Goal: Information Seeking & Learning: Learn about a topic

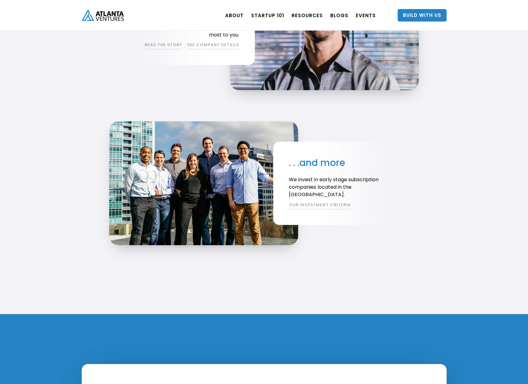
scroll to position [1234, 0]
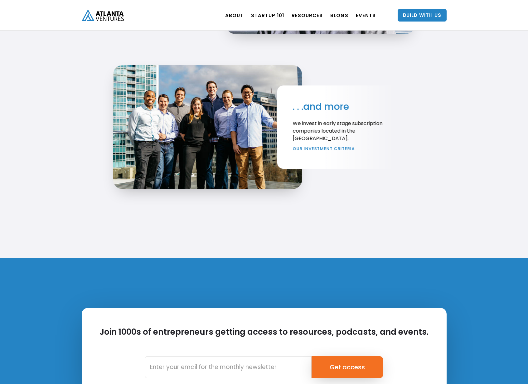
click at [328, 151] on link "OUR INVESTMENT CRITERIA" at bounding box center [324, 149] width 62 height 7
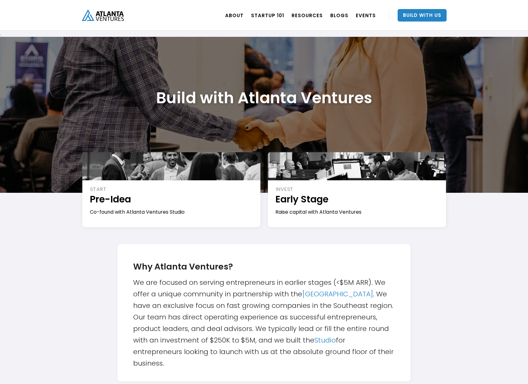
scroll to position [203, 0]
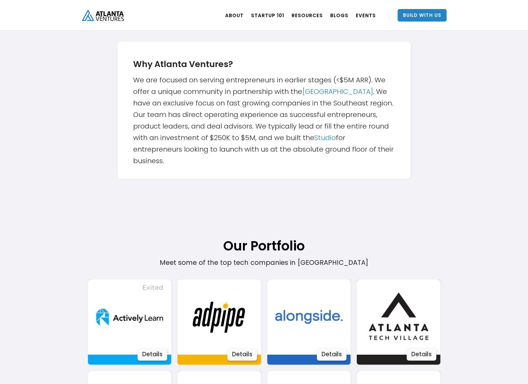
click at [188, 141] on div "Why Atlanta Ventures? We are focused on serving entrepreneurs in earlier stages…" at bounding box center [264, 110] width 262 height 112
click at [154, 56] on div "Why Atlanta Ventures? We are focused on serving entrepreneurs in earlier stages…" at bounding box center [264, 110] width 262 height 112
click at [155, 69] on strong "Why Atlanta Ventures?" at bounding box center [183, 64] width 100 height 12
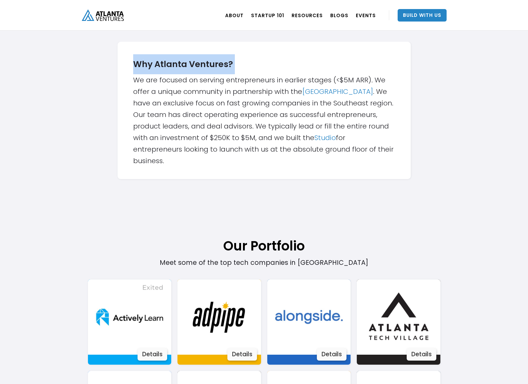
click at [155, 69] on strong "Why Atlanta Ventures?" at bounding box center [183, 64] width 100 height 12
click at [165, 103] on div "Why Atlanta Ventures? We are focused on serving entrepreneurs in earlier stages…" at bounding box center [264, 110] width 262 height 112
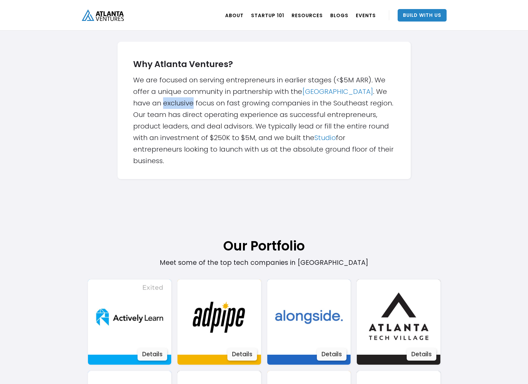
click at [165, 103] on div "Why Atlanta Ventures? We are focused on serving entrepreneurs in earlier stages…" at bounding box center [264, 110] width 262 height 112
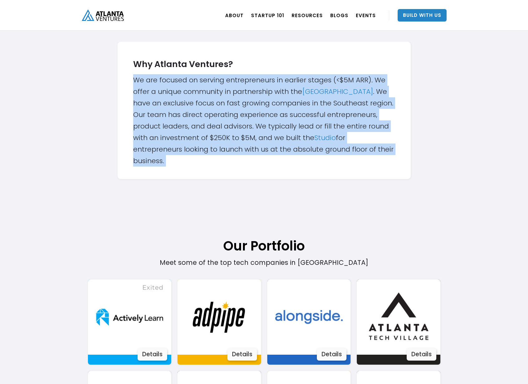
click at [165, 103] on div "Why Atlanta Ventures? We are focused on serving entrepreneurs in earlier stages…" at bounding box center [264, 110] width 262 height 112
click at [181, 160] on div "Why Atlanta Ventures? We are focused on serving entrepreneurs in earlier stages…" at bounding box center [264, 110] width 262 height 112
click at [173, 160] on div "Why Atlanta Ventures? We are focused on serving entrepreneurs in earlier stages…" at bounding box center [264, 110] width 262 height 112
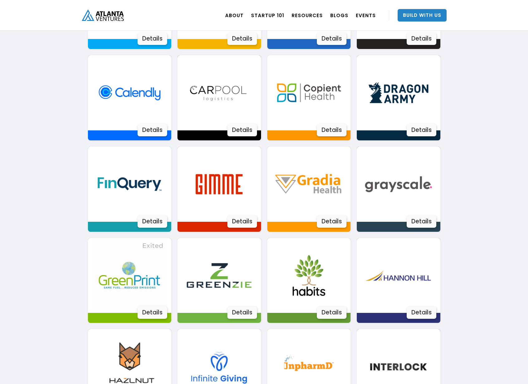
scroll to position [217, 0]
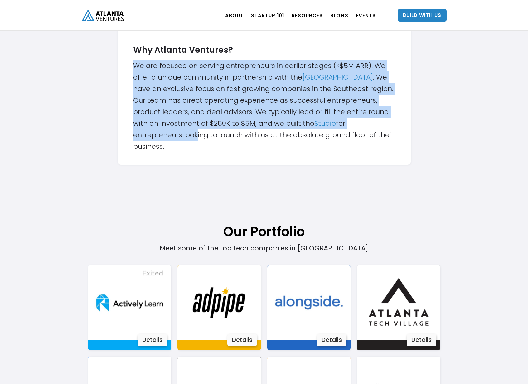
drag, startPoint x: 177, startPoint y: 101, endPoint x: 195, endPoint y: 139, distance: 41.6
click at [195, 139] on div "Why Atlanta Ventures? We are focused on serving entrepreneurs in earlier stages…" at bounding box center [264, 96] width 262 height 112
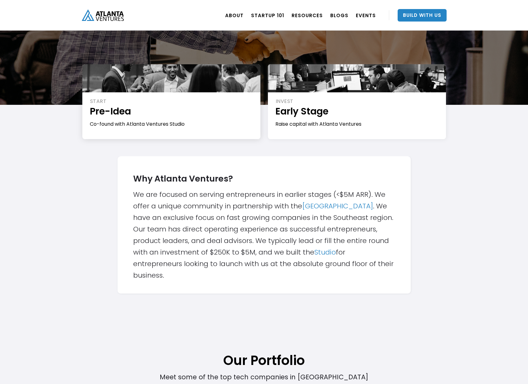
scroll to position [17, 0]
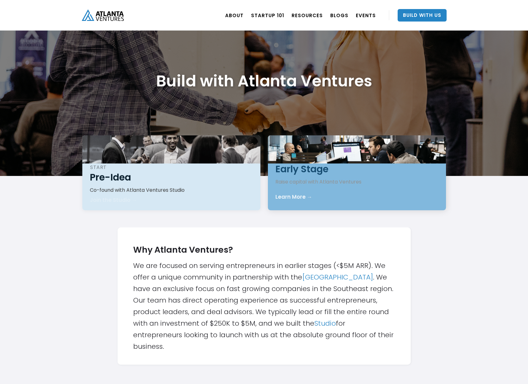
click at [341, 168] on div "INVEST Early Stage Raise capital with Atlanta Ventures" at bounding box center [358, 171] width 164 height 30
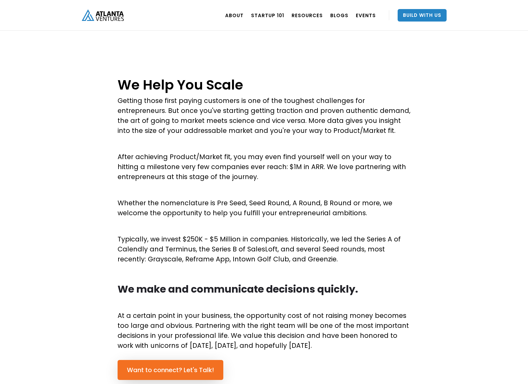
scroll to position [4, 0]
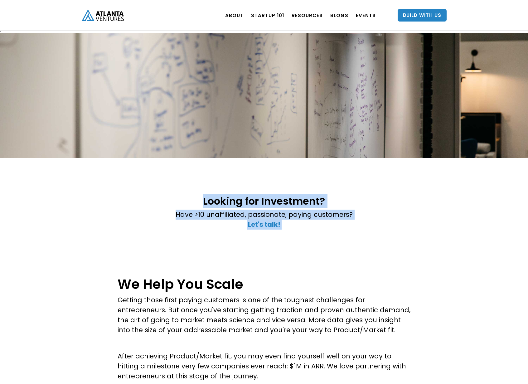
drag, startPoint x: 188, startPoint y: 198, endPoint x: 319, endPoint y: 230, distance: 135.7
click at [319, 230] on div "Looking for Investment? Have >10 unaffiliated, passionate, paying customers? ‍ …" at bounding box center [264, 210] width 177 height 43
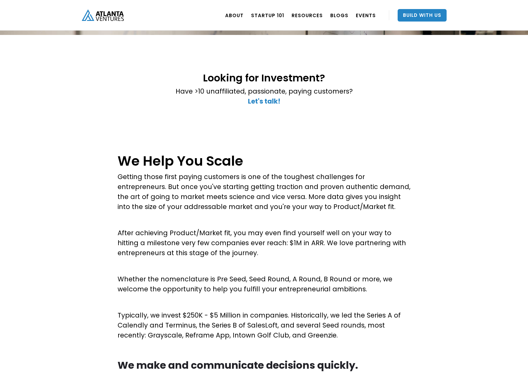
scroll to position [174, 0]
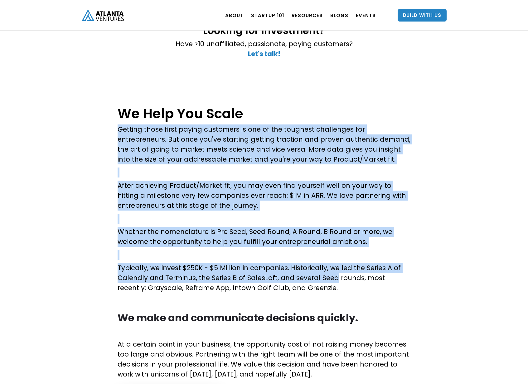
drag, startPoint x: 106, startPoint y: 134, endPoint x: 331, endPoint y: 276, distance: 266.1
click at [331, 276] on div "We Help You Scale Getting those first paying customers is one of the toughest c…" at bounding box center [264, 274] width 528 height 357
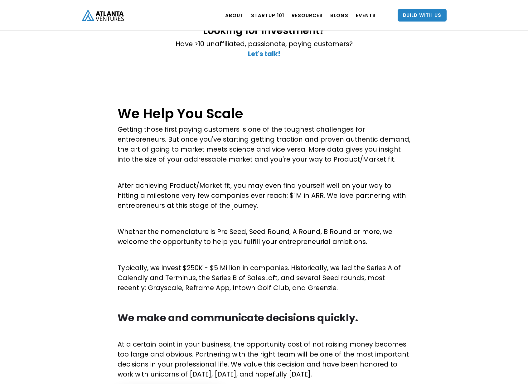
click at [327, 293] on div "We Help You Scale Getting those first paying customers is one of the toughest c…" at bounding box center [264, 243] width 293 height 280
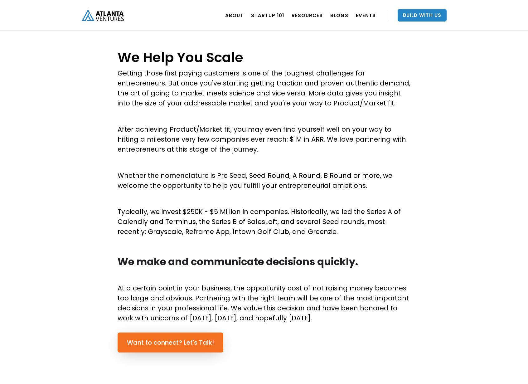
scroll to position [292, 0]
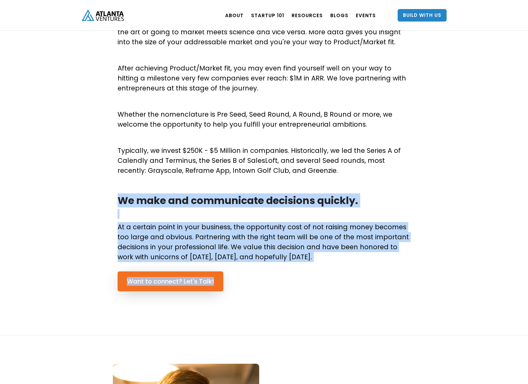
drag, startPoint x: 92, startPoint y: 195, endPoint x: 262, endPoint y: 281, distance: 190.4
click at [262, 281] on div "We Help You Scale Getting those first paying customers is one of the toughest c…" at bounding box center [264, 157] width 528 height 357
click at [262, 281] on div "We Help You Scale Getting those first paying customers is one of the toughest c…" at bounding box center [264, 135] width 293 height 312
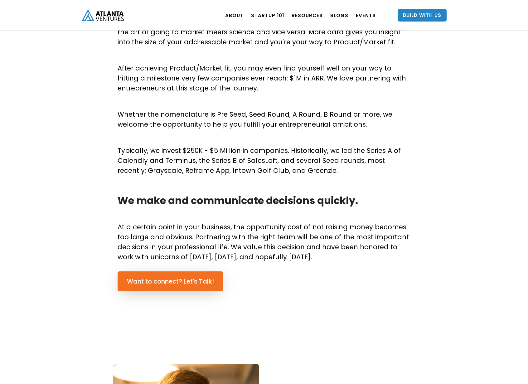
click at [262, 281] on div "We Help You Scale Getting those first paying customers is one of the toughest c…" at bounding box center [264, 135] width 293 height 312
click at [250, 236] on p "At a certain point in your business, the opportunity cost of not raising money …" at bounding box center [264, 242] width 293 height 40
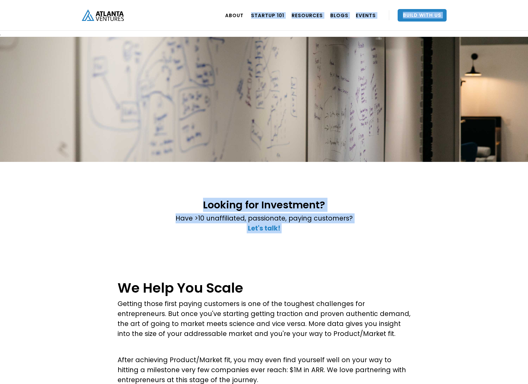
drag, startPoint x: 125, startPoint y: 19, endPoint x: 325, endPoint y: 243, distance: 299.7
click at [325, 243] on div "Looking for Investment? Have >10 unaffiliated, passionate, paying customers? ‍ …" at bounding box center [264, 219] width 262 height 53
drag, startPoint x: 306, startPoint y: 256, endPoint x: 94, endPoint y: 15, distance: 320.6
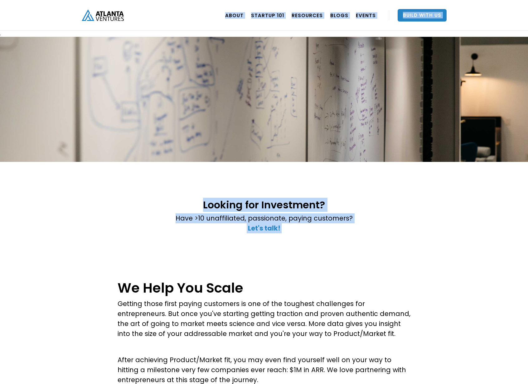
click at [77, 244] on div "Looking for Investment? Have >10 unaffiliated, passionate, paying customers? ‍ …" at bounding box center [264, 219] width 374 height 53
drag, startPoint x: 57, startPoint y: 7, endPoint x: 301, endPoint y: 240, distance: 337.1
click at [306, 242] on div "Looking for Investment? Have >10 unaffiliated, passionate, paying customers? ‍ …" at bounding box center [264, 219] width 262 height 53
drag, startPoint x: 230, startPoint y: 199, endPoint x: 83, endPoint y: 24, distance: 228.8
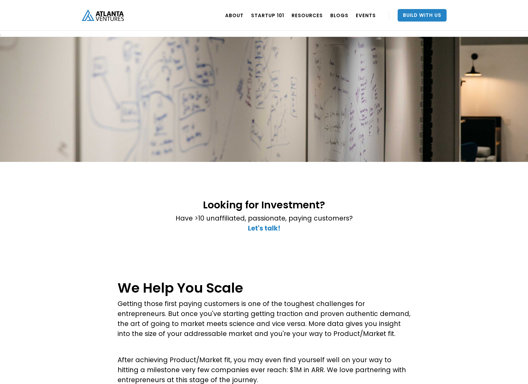
click at [66, 256] on div "Looking for Investment? Have >10 unaffiliated, passionate, paying customers? ‍ …" at bounding box center [264, 216] width 528 height 109
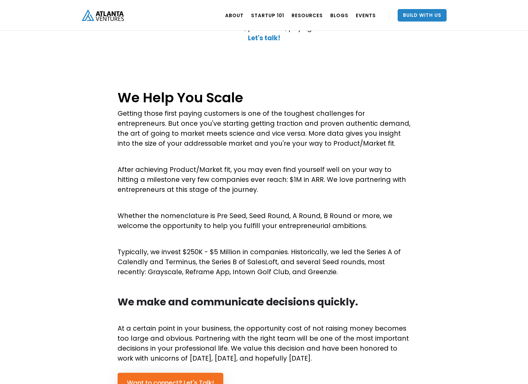
scroll to position [239, 0]
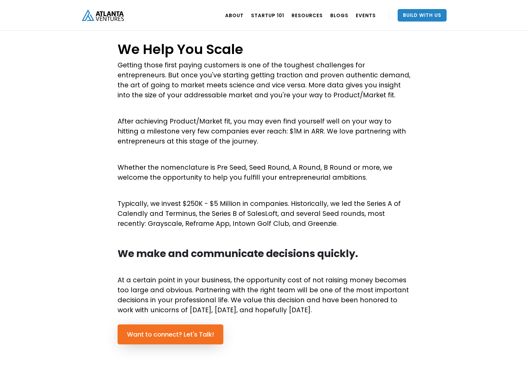
drag, startPoint x: 117, startPoint y: 49, endPoint x: 290, endPoint y: 142, distance: 196.3
click at [290, 142] on div "We Help You Scale Getting those first paying customers is one of the toughest c…" at bounding box center [264, 210] width 528 height 357
click at [290, 142] on p "After achieving Product/Market fit, you may even find yourself well on your way…" at bounding box center [264, 131] width 293 height 30
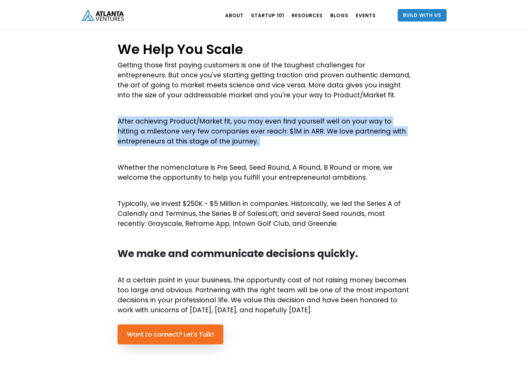
click at [290, 142] on p "After achieving Product/Market fit, you may even find yourself well on your way…" at bounding box center [264, 131] width 293 height 30
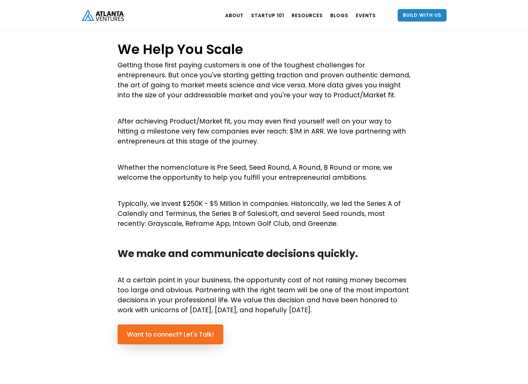
click at [278, 164] on p "Whether the nomenclature is Pre Seed, Seed Round, A Round, B Round or more, we …" at bounding box center [264, 173] width 293 height 20
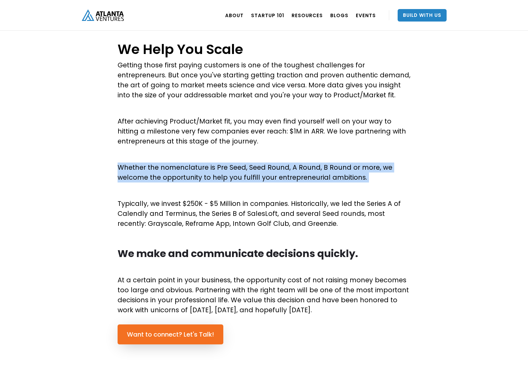
click at [278, 164] on p "Whether the nomenclature is Pre Seed, Seed Round, A Round, B Round or more, we …" at bounding box center [264, 173] width 293 height 20
click at [271, 152] on p "‍" at bounding box center [264, 154] width 293 height 10
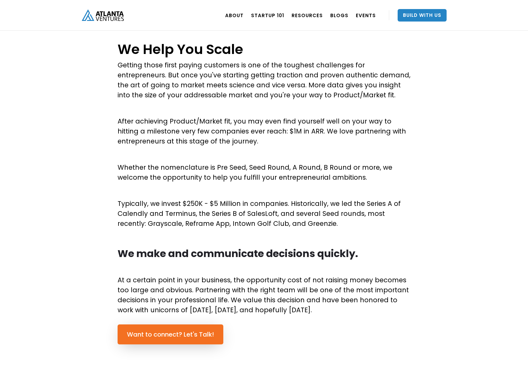
scroll to position [358, 0]
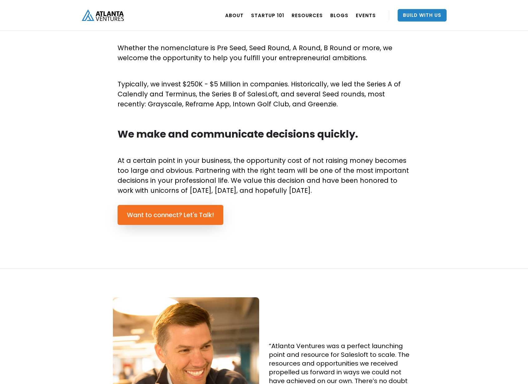
click at [195, 87] on p "Typically, we invest $250K - $5 Million in companies. Historically, we led the …" at bounding box center [264, 94] width 293 height 30
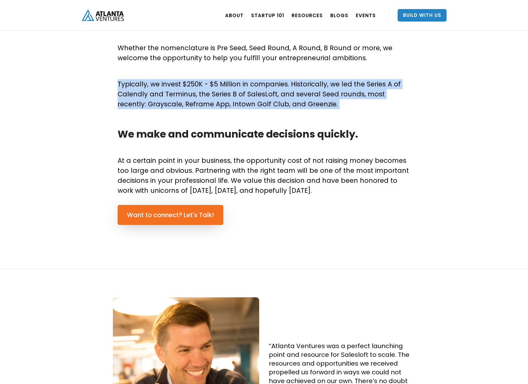
click at [195, 87] on p "Typically, we invest $250K - $5 Million in companies. Historically, we led the …" at bounding box center [264, 94] width 293 height 30
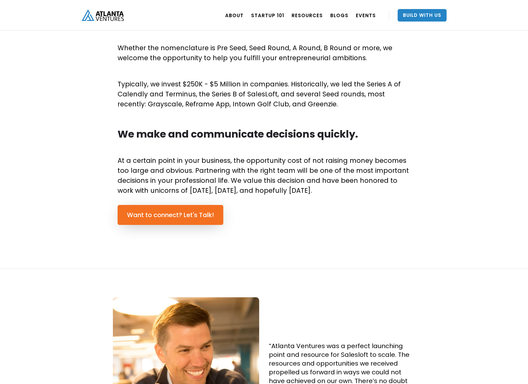
click at [187, 138] on strong "We make and communicate decisions quickly." at bounding box center [238, 134] width 241 height 14
click at [188, 166] on p "At a certain point in your business, the opportunity cost of not raising money …" at bounding box center [264, 176] width 293 height 40
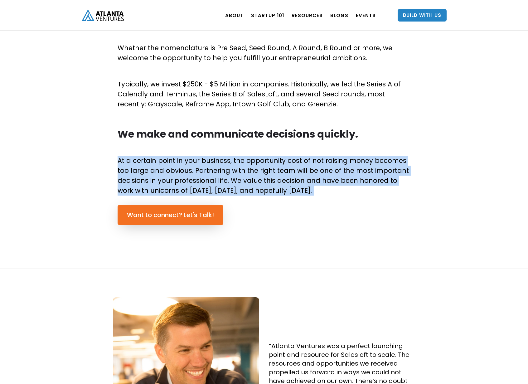
click at [188, 166] on p "At a certain point in your business, the opportunity cost of not raising money …" at bounding box center [264, 176] width 293 height 40
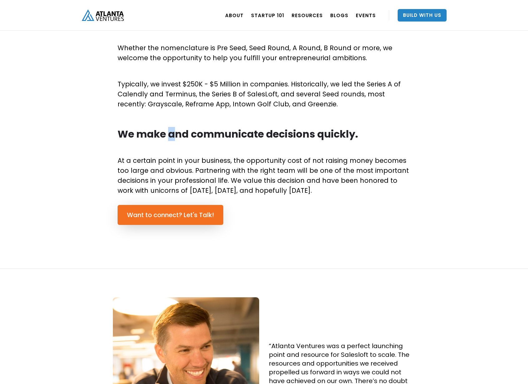
click at [171, 138] on strong "We make and communicate decisions quickly." at bounding box center [238, 134] width 241 height 14
click at [78, 143] on div "We Help You Scale Getting those first paying customers is one of the toughest c…" at bounding box center [264, 91] width 528 height 357
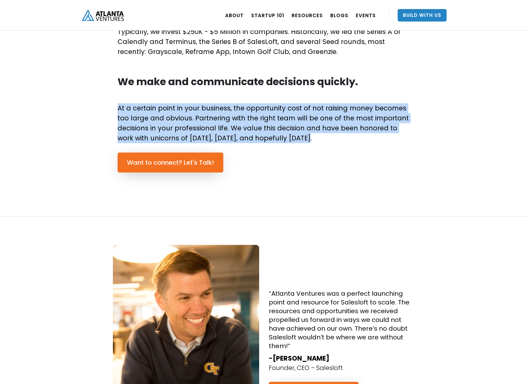
drag, startPoint x: 99, startPoint y: 105, endPoint x: 292, endPoint y: 137, distance: 196.1
click at [292, 137] on div "We Help You Scale Getting those first paying customers is one of the toughest c…" at bounding box center [264, 38] width 528 height 357
click at [292, 137] on p "At a certain point in your business, the opportunity cost of not raising money …" at bounding box center [264, 123] width 293 height 40
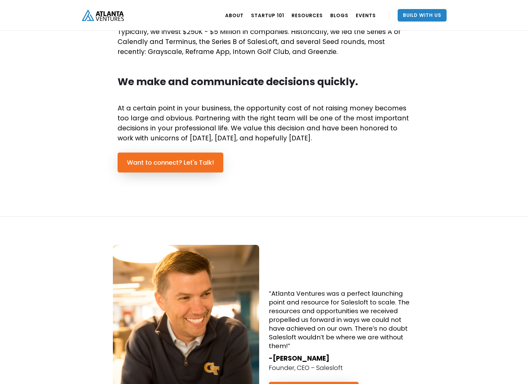
click at [290, 183] on div "We Help You Scale Getting those first paying customers is one of the toughest c…" at bounding box center [264, 38] width 528 height 357
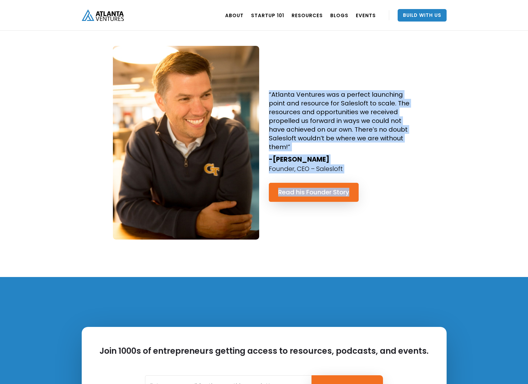
drag, startPoint x: 300, startPoint y: 100, endPoint x: 425, endPoint y: 201, distance: 160.1
click at [425, 201] on div "“Atlanta Ventures was a perfect launching point and resource for Salesloft to s…" at bounding box center [264, 142] width 374 height 193
click at [425, 201] on div at bounding box center [435, 142] width 31 height 193
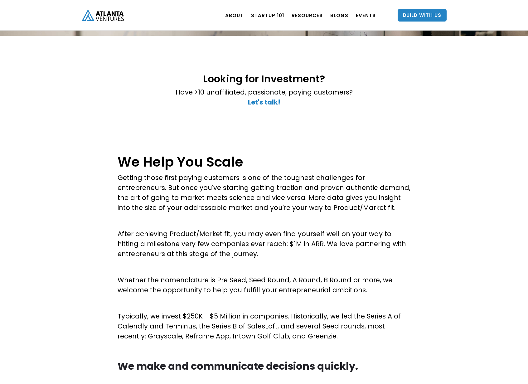
scroll to position [0, 0]
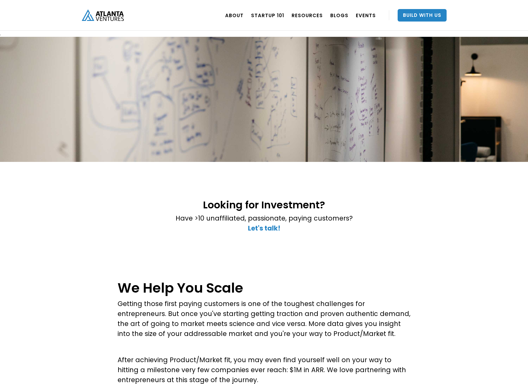
click at [478, 7] on div "ABOUT OUR STORY TEAM Job Board PORTFOLIO Startup 101 RESOURCES TOOLS STORIES NE…" at bounding box center [264, 15] width 528 height 31
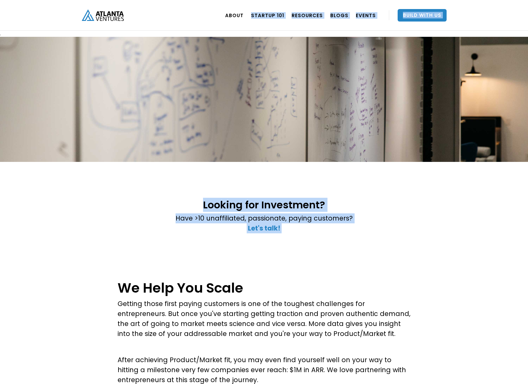
drag, startPoint x: 62, startPoint y: 27, endPoint x: 377, endPoint y: 268, distance: 397.4
click at [377, 268] on div "Looking for Investment? Have >10 unaffiliated, passionate, paying customers? ‍ …" at bounding box center [264, 216] width 528 height 109
drag, startPoint x: 369, startPoint y: 247, endPoint x: 40, endPoint y: 19, distance: 401.1
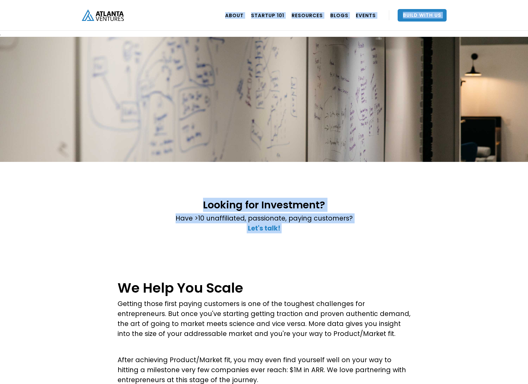
click at [40, 19] on div "ABOUT OUR STORY TEAM Job Board PORTFOLIO Startup 101 RESOURCES TOOLS STORIES NE…" at bounding box center [264, 15] width 528 height 31
drag, startPoint x: 67, startPoint y: 12, endPoint x: 309, endPoint y: 262, distance: 347.8
click at [309, 263] on div "Looking for Investment? Have >10 unaffiliated, passionate, paying customers? ‍ …" at bounding box center [264, 216] width 528 height 109
drag, startPoint x: 299, startPoint y: 260, endPoint x: 96, endPoint y: 16, distance: 317.4
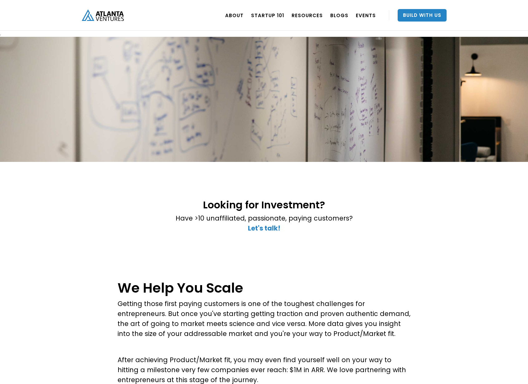
drag, startPoint x: 262, startPoint y: 96, endPoint x: 330, endPoint y: 108, distance: 69.5
click at [328, 98] on div at bounding box center [264, 99] width 528 height 125
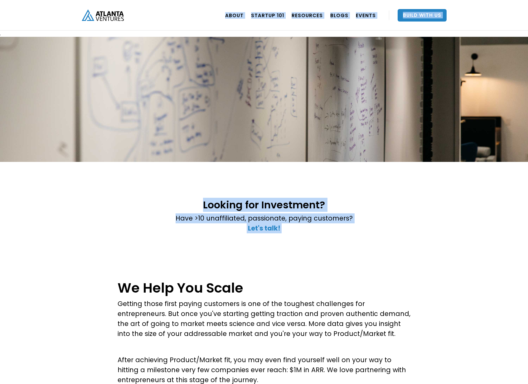
drag, startPoint x: 206, startPoint y: 179, endPoint x: 90, endPoint y: 14, distance: 202.2
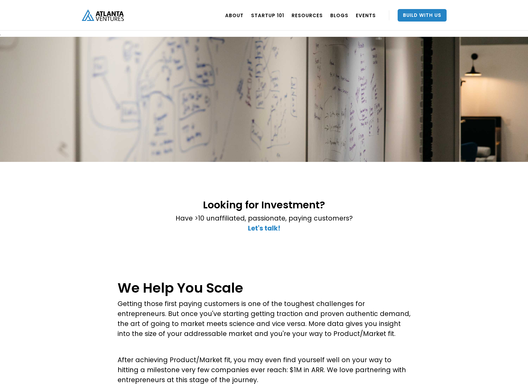
click at [112, 231] on div "Looking for Investment? Have >10 unaffiliated, passionate, paying customers? ‍ …" at bounding box center [264, 219] width 374 height 53
